Goal: Information Seeking & Learning: Learn about a topic

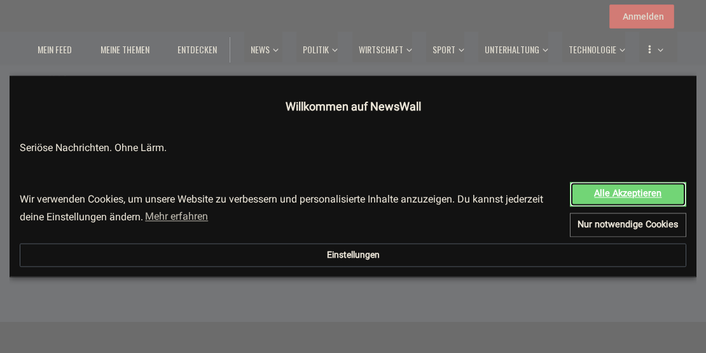
click at [570, 204] on link "Alle Akzeptieren" at bounding box center [628, 194] width 116 height 25
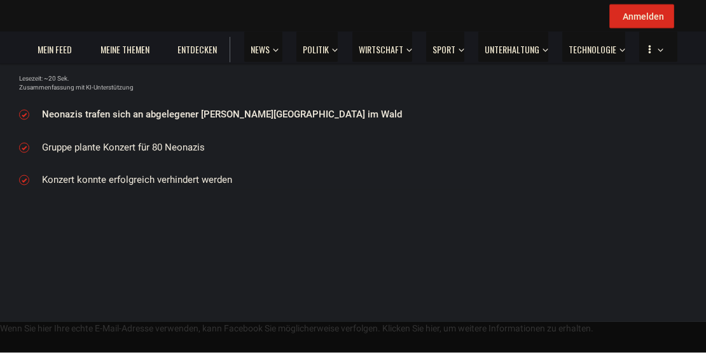
scroll to position [78, 0]
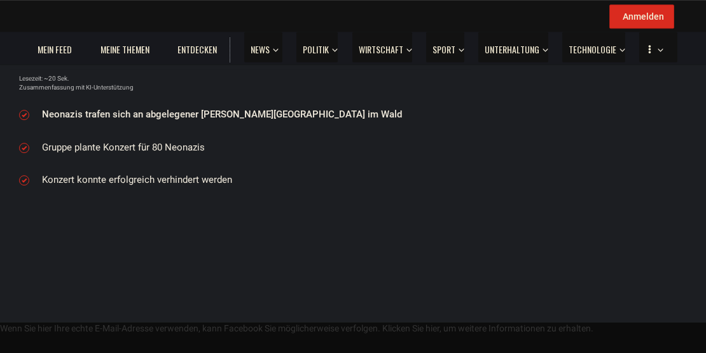
click at [0, 0] on div "#daaden" at bounding box center [0, 0] width 0 height 0
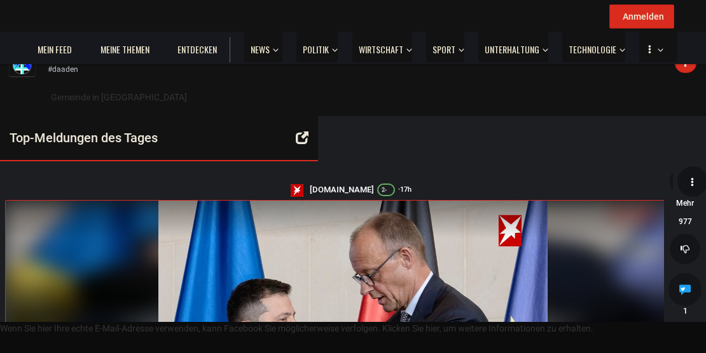
scroll to position [78, 0]
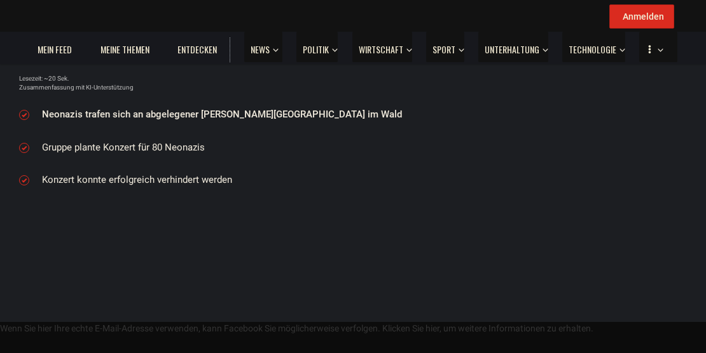
click at [0, 0] on div "#[GEOGRAPHIC_DATA]-[GEOGRAPHIC_DATA]" at bounding box center [0, 0] width 0 height 0
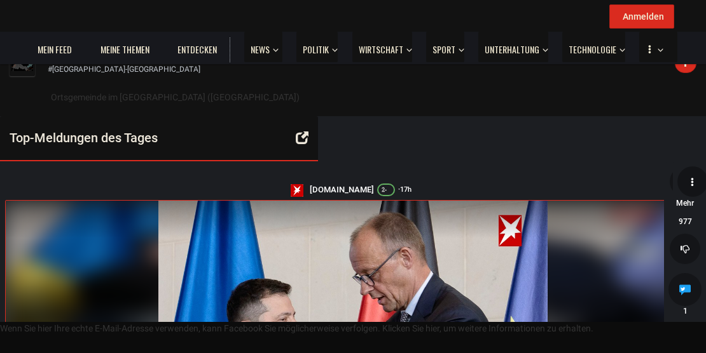
scroll to position [78, 0]
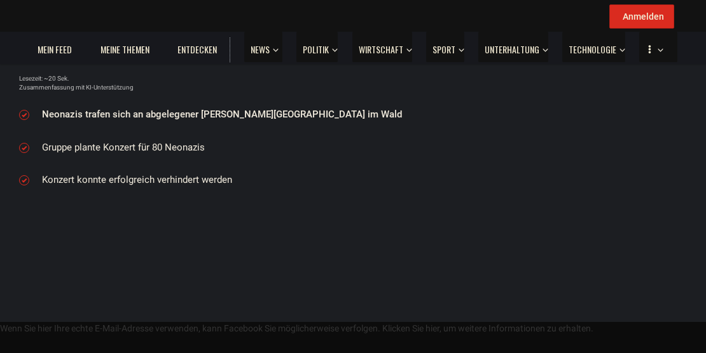
click at [0, 0] on link "[DEMOGRAPHIC_DATA]" at bounding box center [0, 0] width 0 height 0
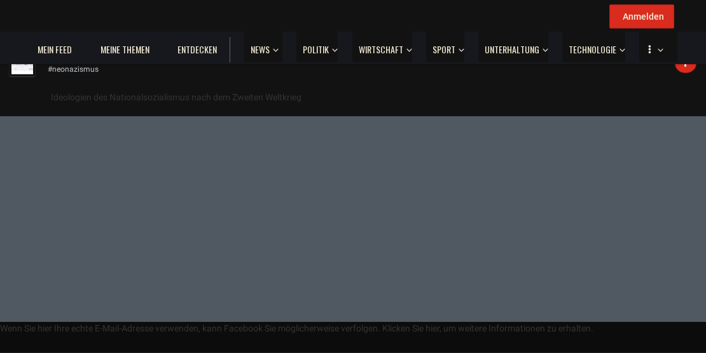
scroll to position [2158, 0]
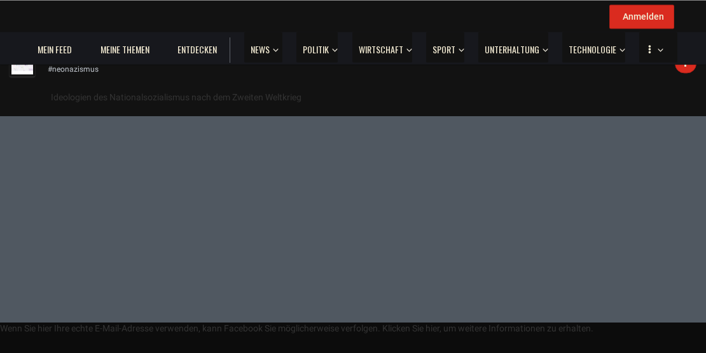
scroll to position [14196, 0]
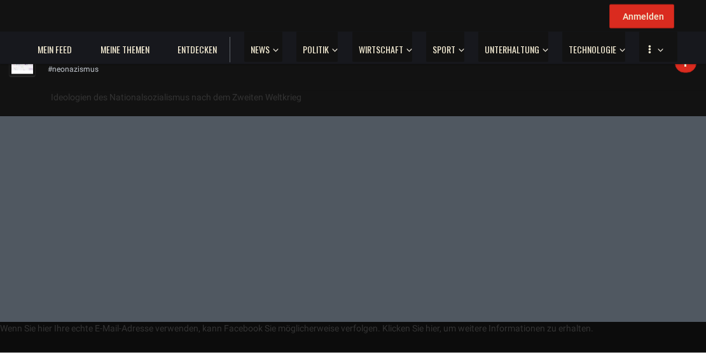
scroll to position [78, 0]
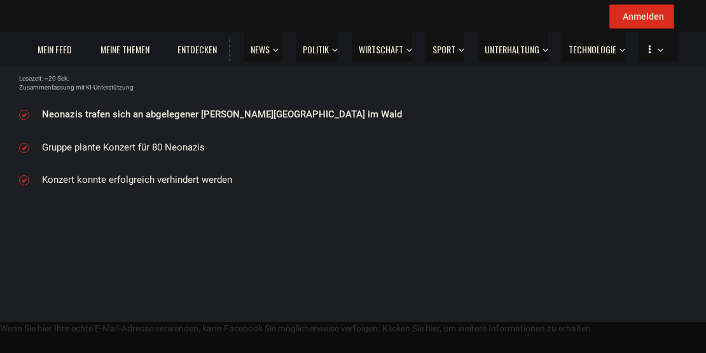
click at [0, 0] on td "Artikel gesamt" at bounding box center [0, 0] width 0 height 0
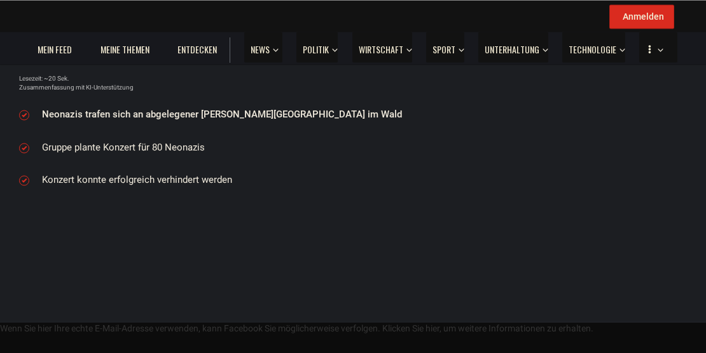
scroll to position [49, 0]
click at [0, 0] on td "Artikel gesamt" at bounding box center [0, 0] width 0 height 0
